Goal: Task Accomplishment & Management: Manage account settings

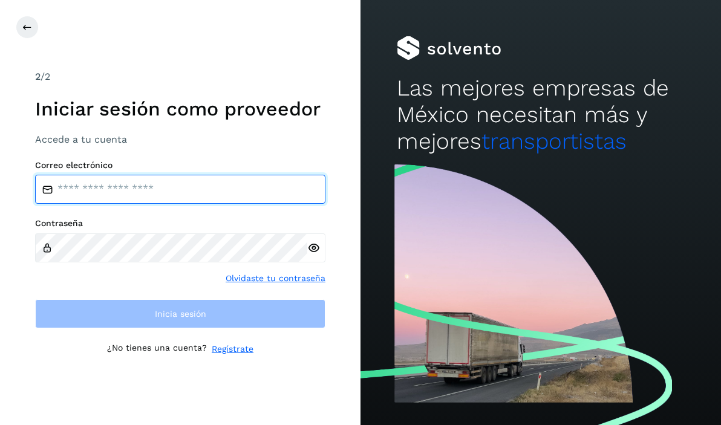
click at [223, 197] on input "email" at bounding box center [180, 189] width 290 height 29
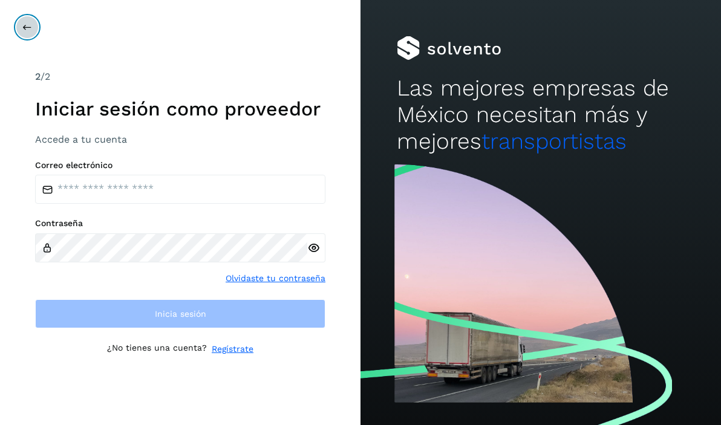
click at [30, 26] on icon at bounding box center [27, 27] width 10 height 10
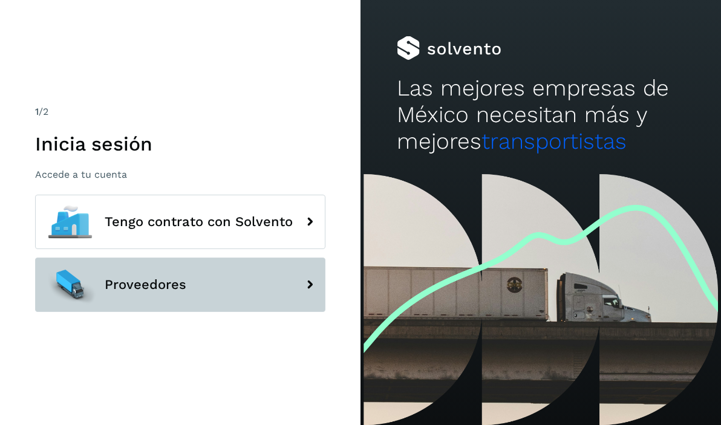
click at [143, 284] on span "Proveedores" at bounding box center [146, 285] width 82 height 15
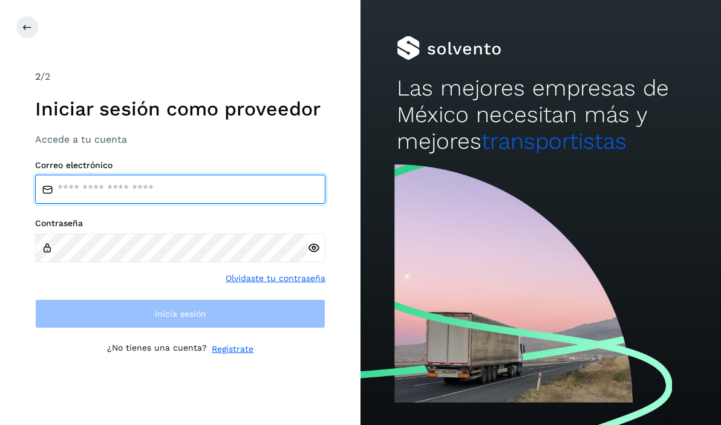
click at [134, 188] on input "email" at bounding box center [180, 189] width 290 height 29
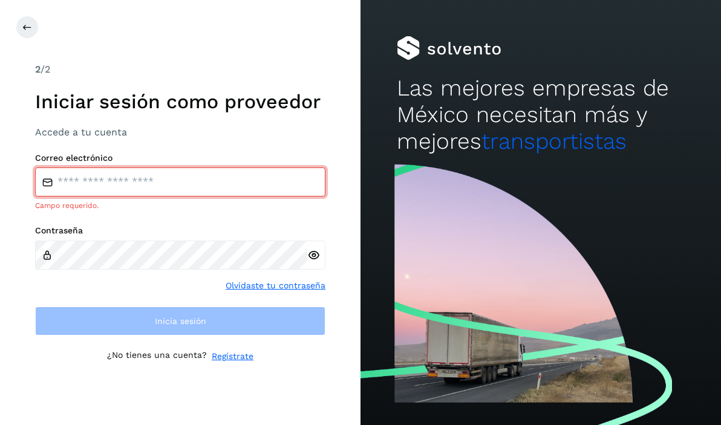
type input "**********"
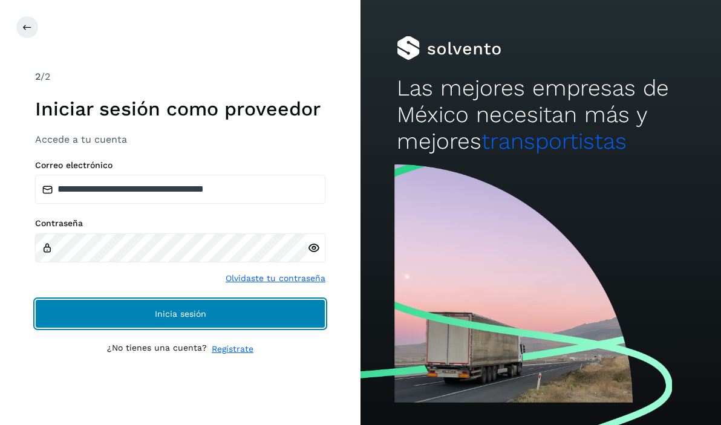
click at [111, 312] on button "Inicia sesión" at bounding box center [180, 313] width 290 height 29
click at [111, 311] on button "Inicia sesión" at bounding box center [180, 313] width 290 height 29
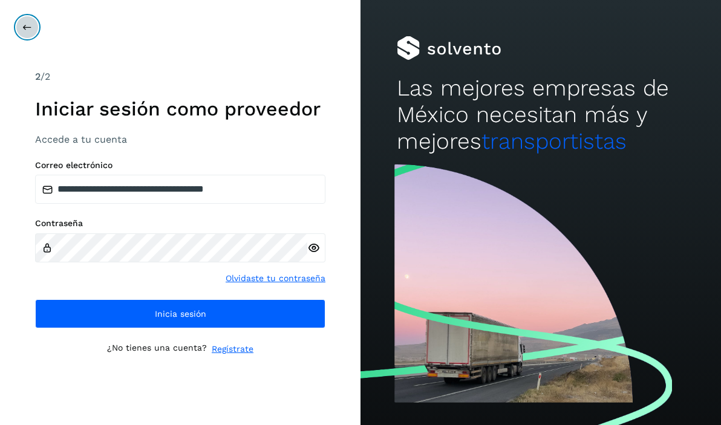
click at [34, 28] on button at bounding box center [27, 27] width 23 height 23
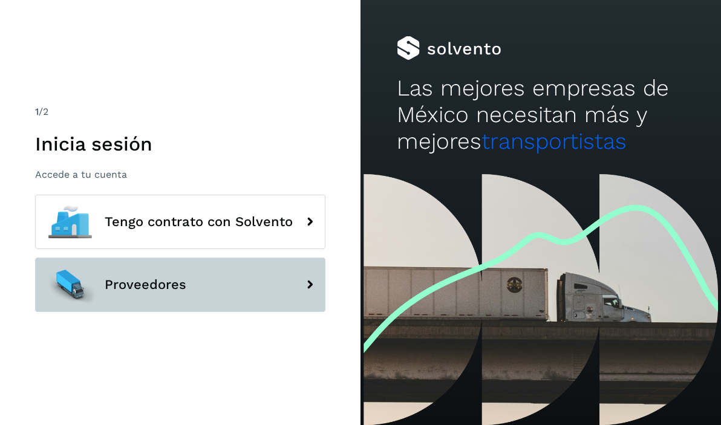
click at [127, 270] on button "Proveedores" at bounding box center [180, 285] width 290 height 54
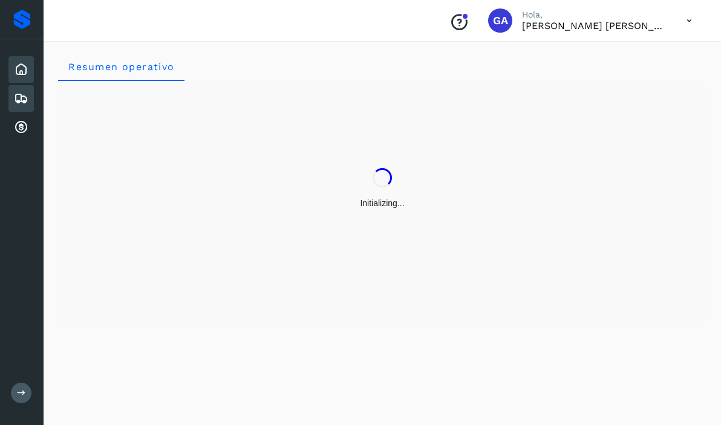
click at [22, 96] on icon at bounding box center [21, 98] width 15 height 15
click at [20, 126] on icon at bounding box center [21, 127] width 15 height 15
click at [22, 73] on icon at bounding box center [21, 69] width 15 height 15
click at [18, 102] on icon at bounding box center [21, 98] width 15 height 15
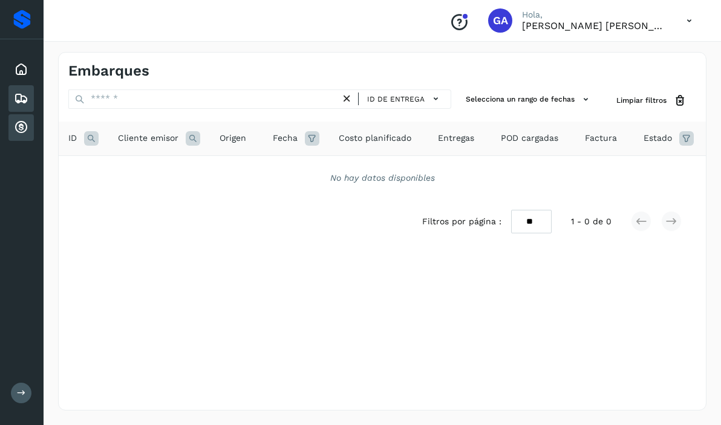
click at [20, 125] on icon at bounding box center [21, 127] width 15 height 15
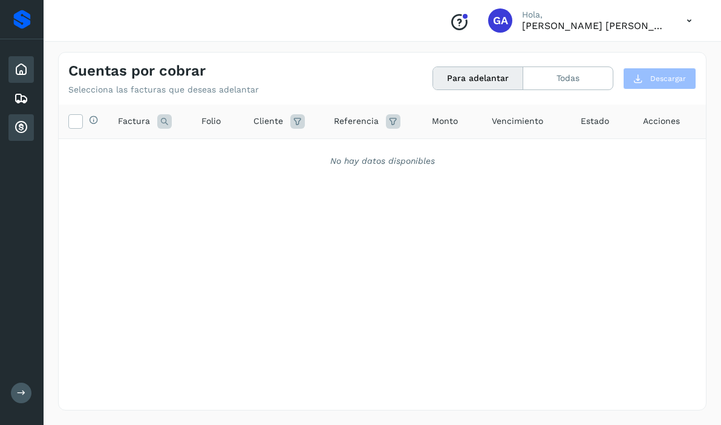
click at [25, 67] on icon at bounding box center [21, 69] width 15 height 15
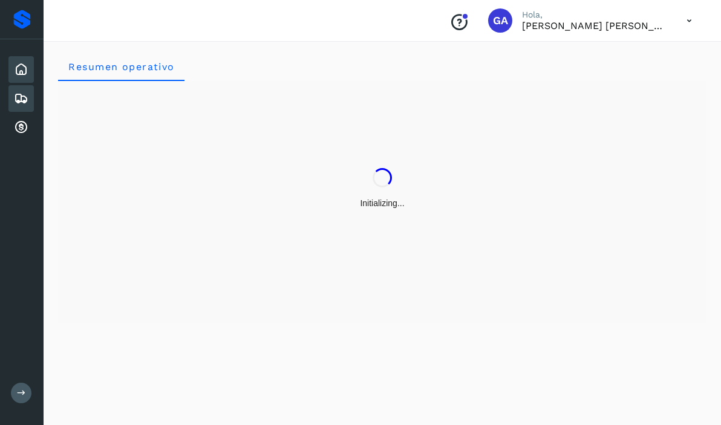
click at [18, 100] on icon at bounding box center [21, 98] width 15 height 15
click at [24, 15] on div "Proveedores" at bounding box center [22, 19] width 18 height 19
click at [684, 15] on icon at bounding box center [689, 20] width 25 height 25
click at [684, 16] on div at bounding box center [360, 212] width 721 height 425
click at [24, 94] on icon at bounding box center [21, 98] width 15 height 15
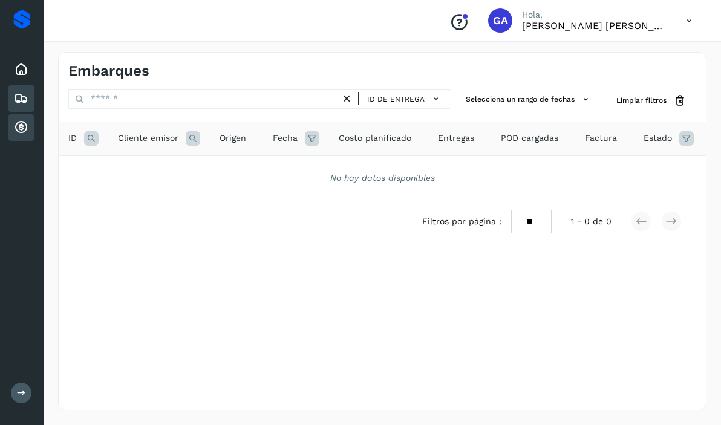
click at [18, 127] on icon at bounding box center [21, 127] width 15 height 15
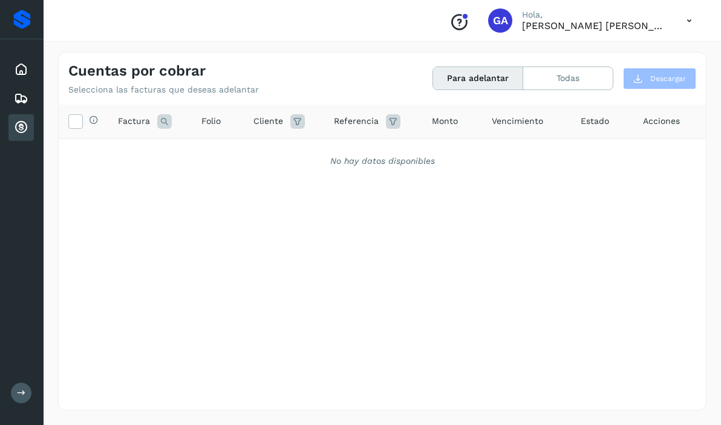
click at [483, 80] on button "Para adelantar" at bounding box center [478, 78] width 90 height 22
click at [552, 74] on button "Todas" at bounding box center [567, 78] width 89 height 22
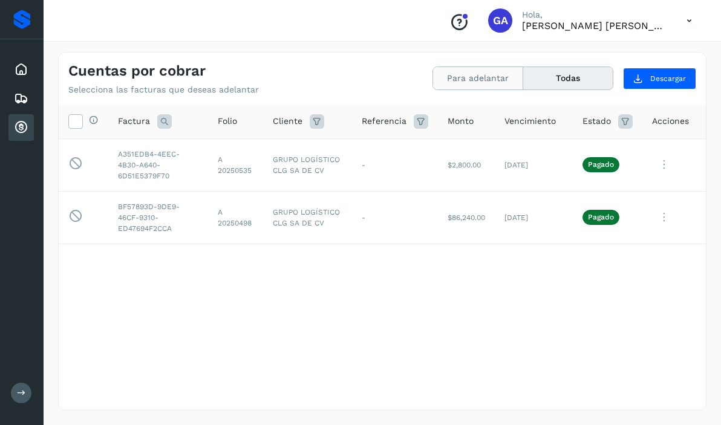
click at [500, 70] on button "Para adelantar" at bounding box center [478, 78] width 90 height 22
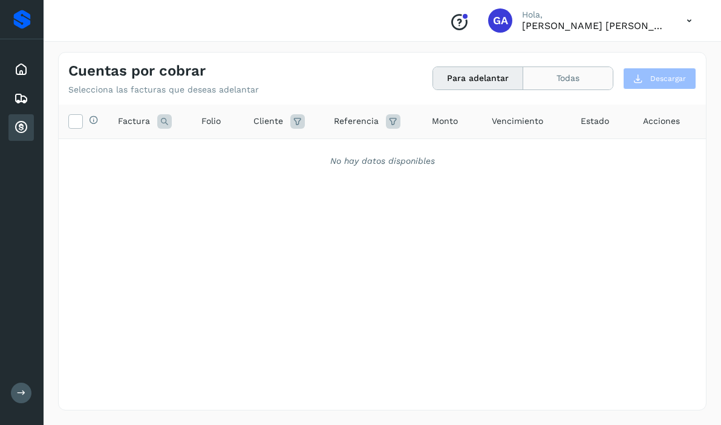
click at [555, 76] on button "Todas" at bounding box center [567, 78] width 89 height 22
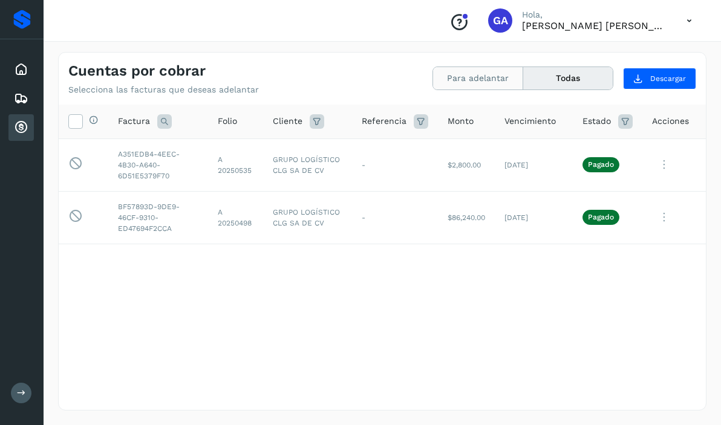
click at [501, 79] on button "Para adelantar" at bounding box center [478, 78] width 90 height 22
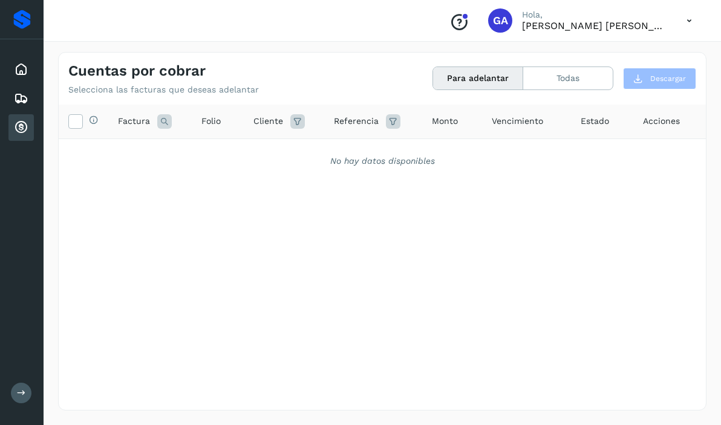
click at [486, 74] on button "Para adelantar" at bounding box center [478, 78] width 90 height 22
